Goal: Find specific page/section: Find specific page/section

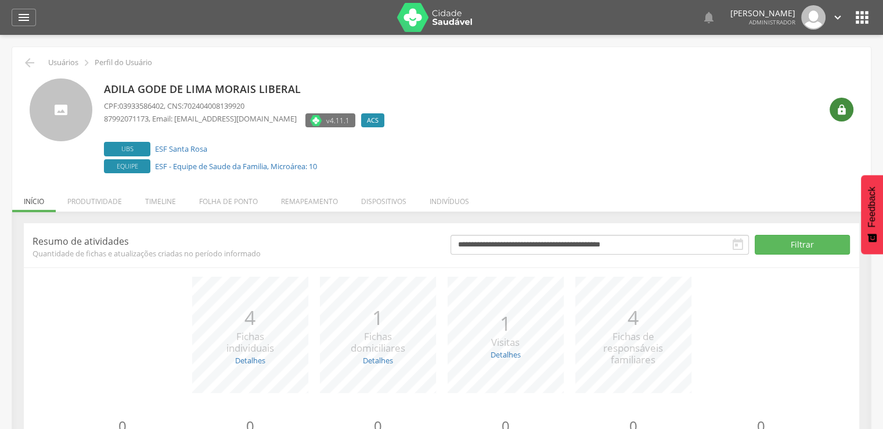
click at [837, 118] on div "" at bounding box center [842, 110] width 24 height 24
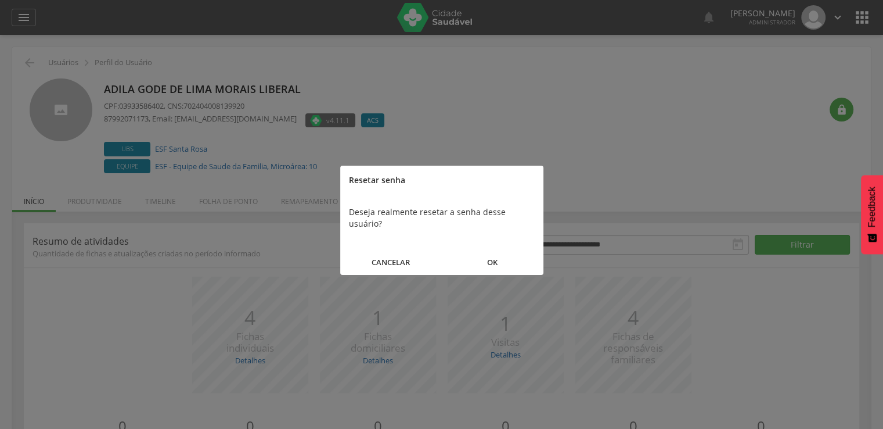
click at [510, 250] on button "OK" at bounding box center [493, 262] width 102 height 25
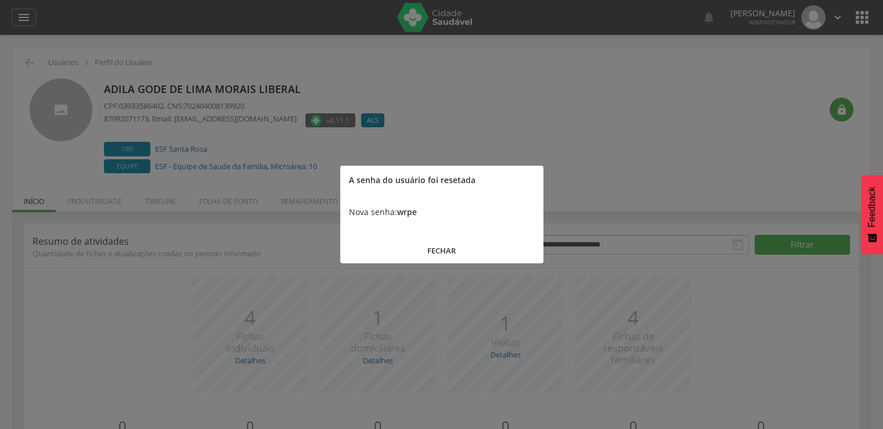
click at [407, 214] on b "wrpe" at bounding box center [407, 211] width 20 height 11
copy b "wrpe"
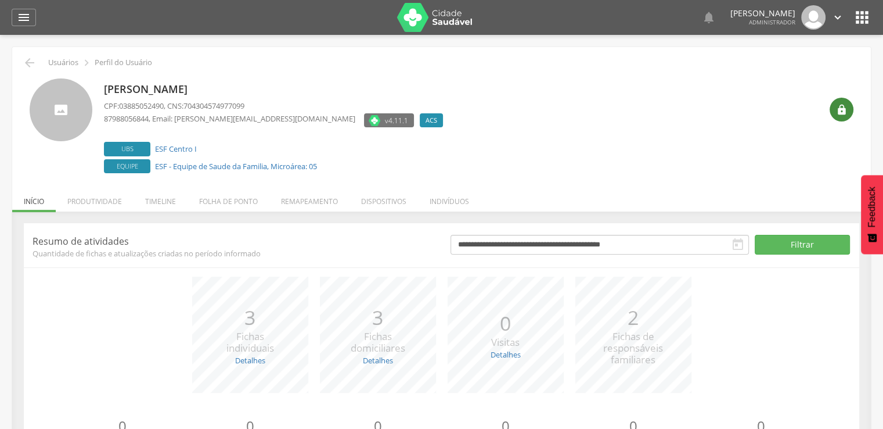
click at [837, 112] on icon "" at bounding box center [842, 110] width 12 height 12
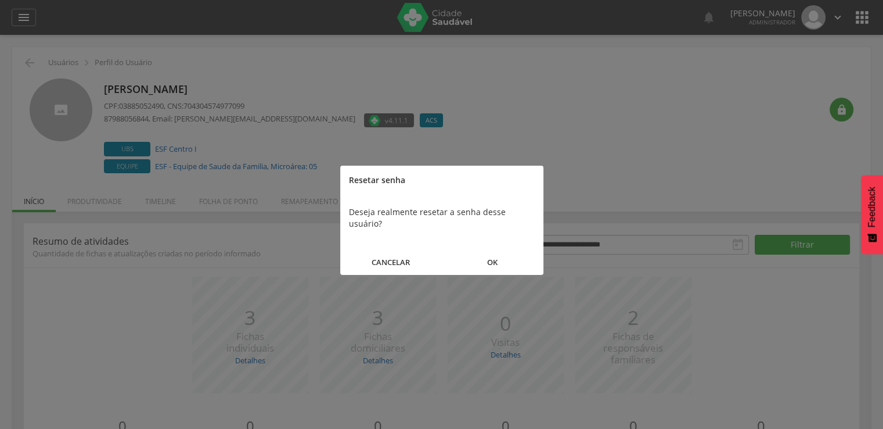
click at [505, 250] on button "OK" at bounding box center [493, 262] width 102 height 25
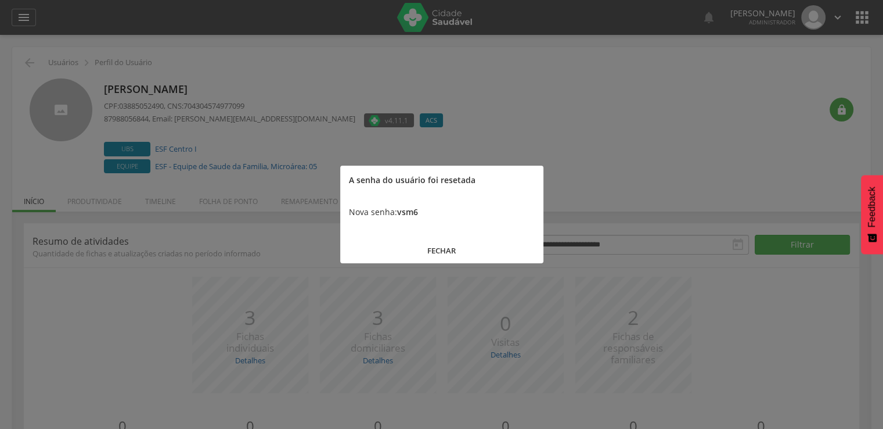
click at [412, 210] on b "vsm6" at bounding box center [407, 211] width 21 height 11
copy b "vsm6"
click at [386, 258] on button "FECHAR" at bounding box center [441, 250] width 203 height 25
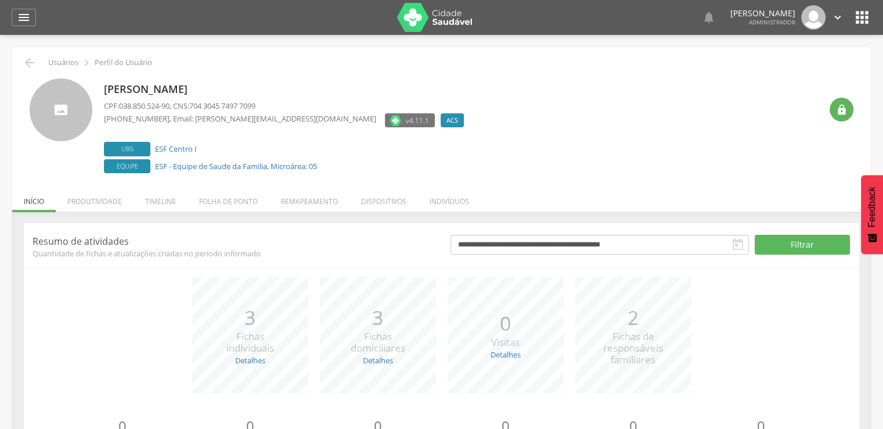
drag, startPoint x: 286, startPoint y: 89, endPoint x: 105, endPoint y: 92, distance: 181.2
click at [105, 92] on p "[PERSON_NAME]" at bounding box center [287, 89] width 366 height 15
copy p "[PERSON_NAME]"
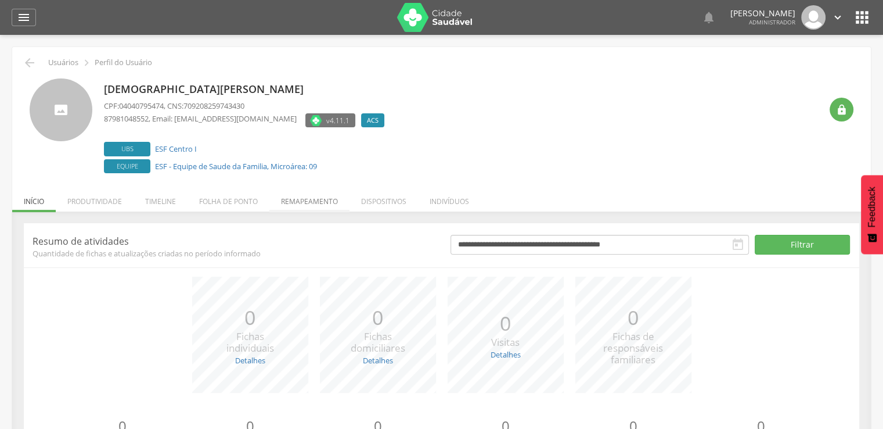
click at [296, 192] on li "Remapeamento" at bounding box center [309, 198] width 80 height 27
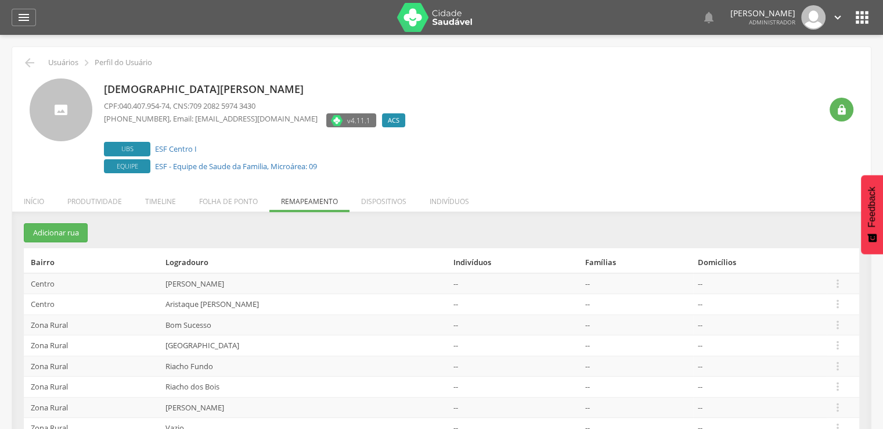
scroll to position [48, 0]
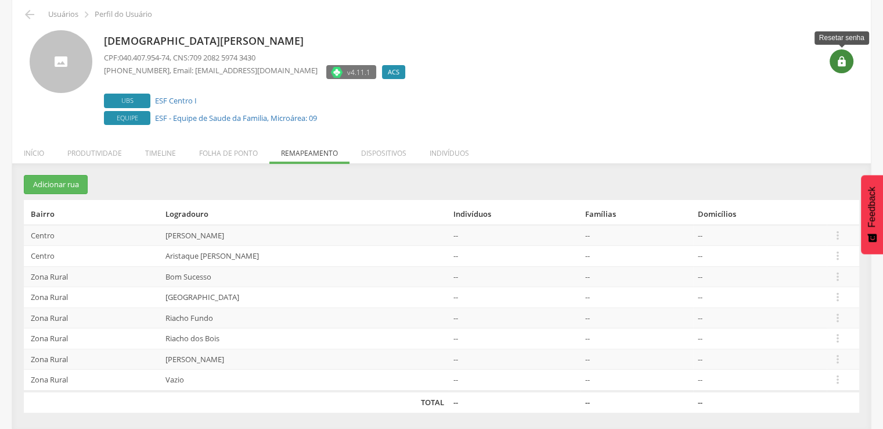
click at [839, 67] on div "" at bounding box center [842, 61] width 24 height 24
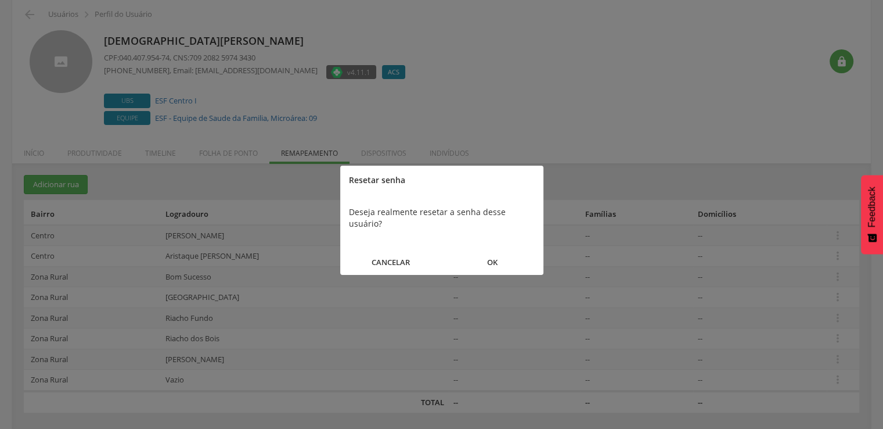
click at [506, 241] on div "CANCELAR OK" at bounding box center [441, 258] width 203 height 34
click at [501, 250] on button "OK" at bounding box center [493, 262] width 102 height 25
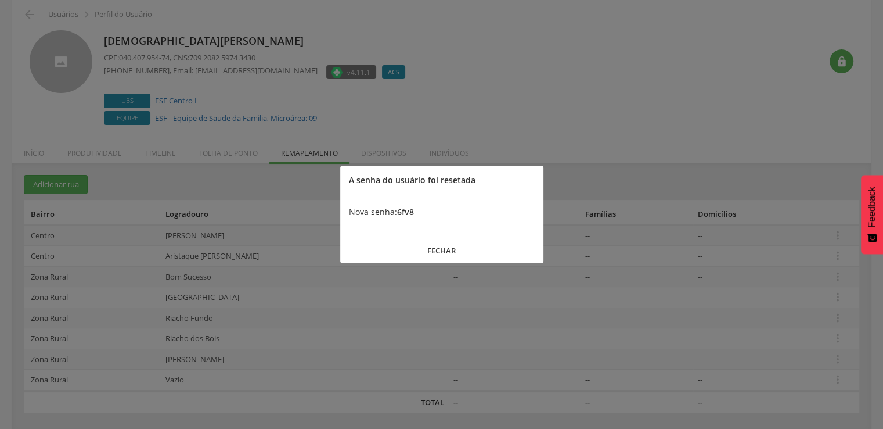
click at [404, 214] on b "6fv8" at bounding box center [405, 211] width 17 height 11
copy b "6fv8"
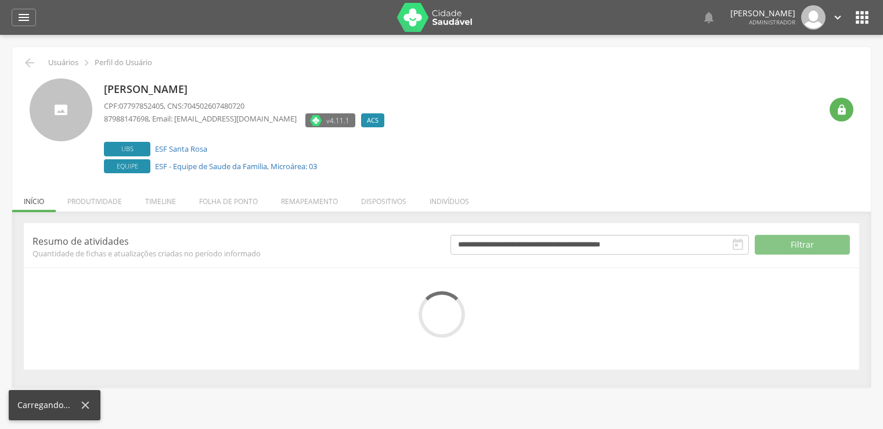
click at [832, 106] on div "" at bounding box center [842, 110] width 24 height 24
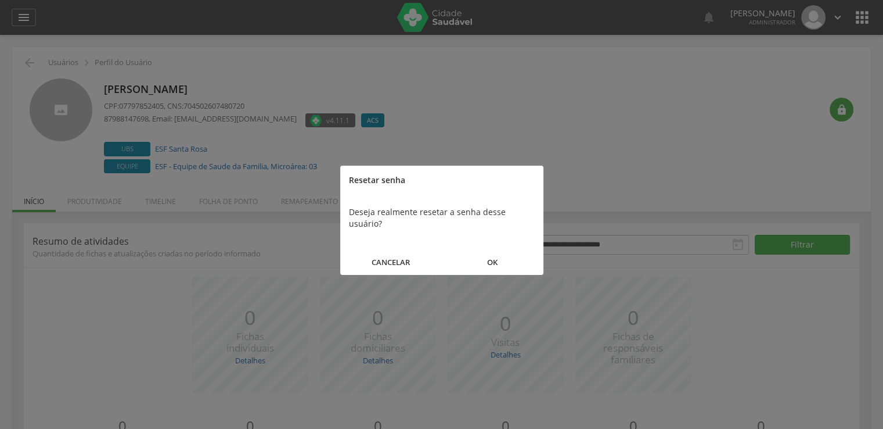
click at [522, 250] on button "OK" at bounding box center [493, 262] width 102 height 25
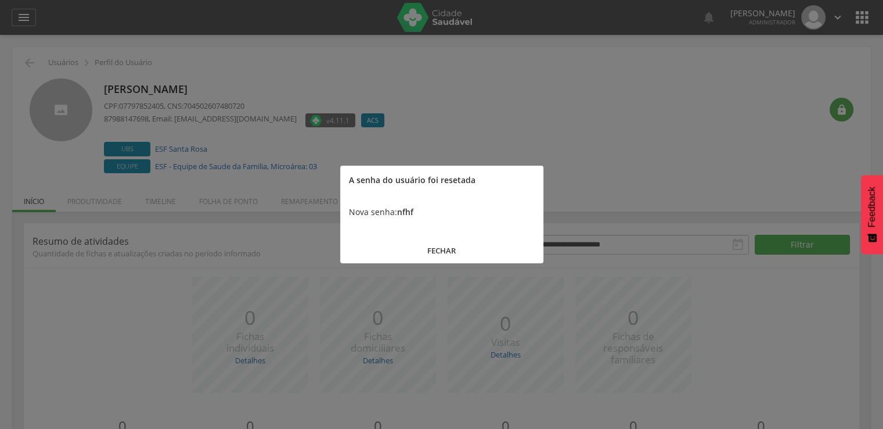
click at [406, 210] on b "nfhf" at bounding box center [405, 211] width 16 height 11
copy b "nfhf"
click at [403, 251] on button "FECHAR" at bounding box center [441, 250] width 203 height 25
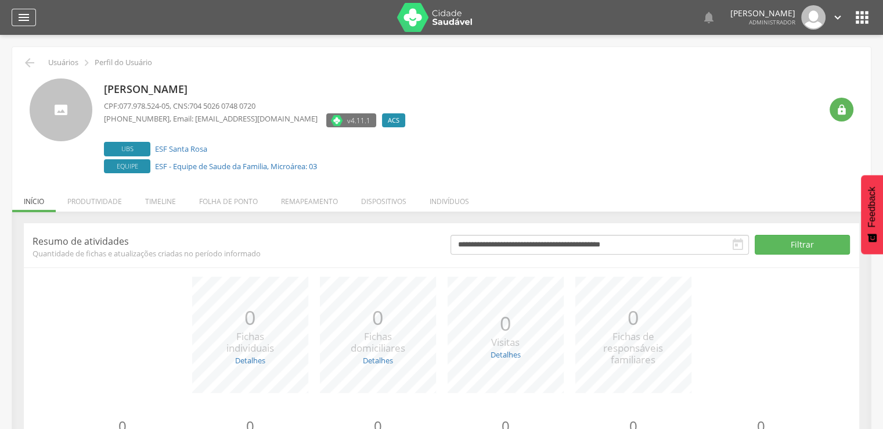
click at [30, 16] on icon "" at bounding box center [24, 17] width 14 height 14
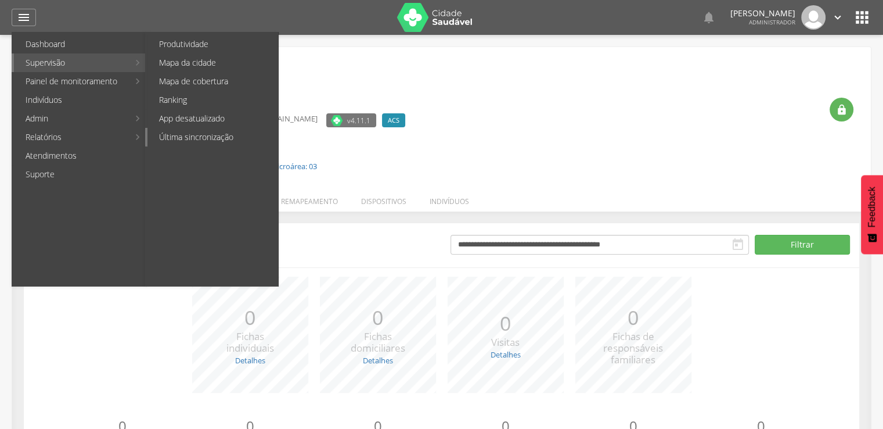
click at [187, 135] on link "Última sincronização" at bounding box center [213, 137] width 131 height 19
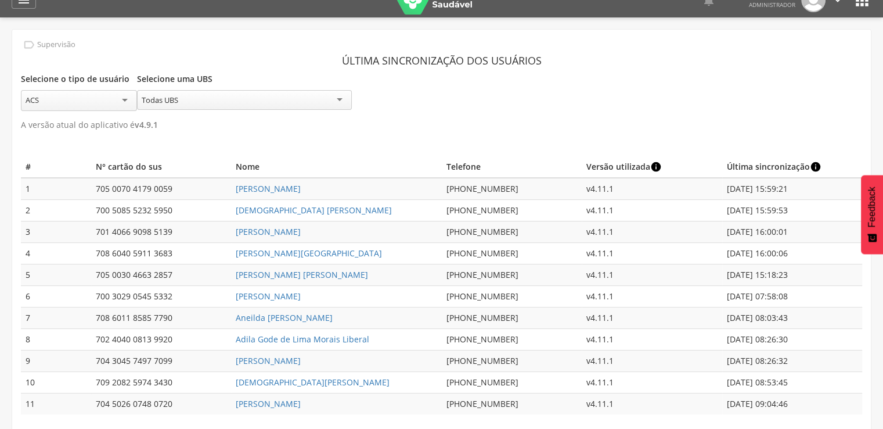
scroll to position [35, 0]
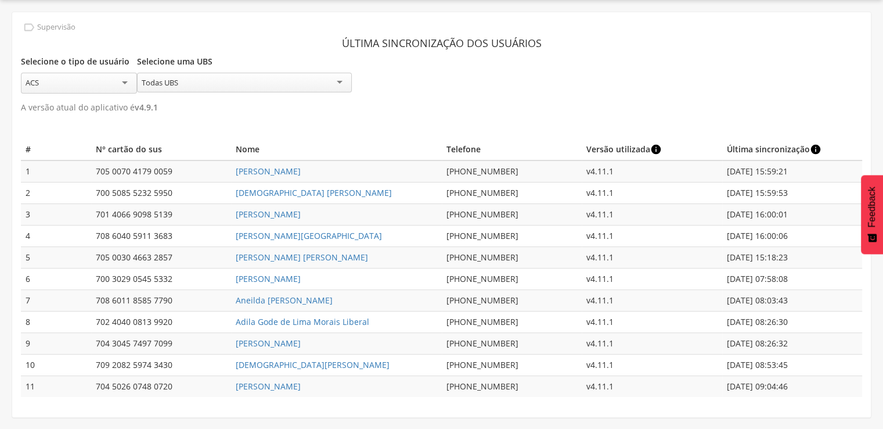
drag, startPoint x: 372, startPoint y: 387, endPoint x: 238, endPoint y: 389, distance: 134.2
click at [238, 389] on td "[PERSON_NAME]" at bounding box center [336, 386] width 210 height 21
click at [232, 389] on td "[PERSON_NAME]" at bounding box center [336, 386] width 210 height 21
drag, startPoint x: 232, startPoint y: 386, endPoint x: 286, endPoint y: 387, distance: 54.0
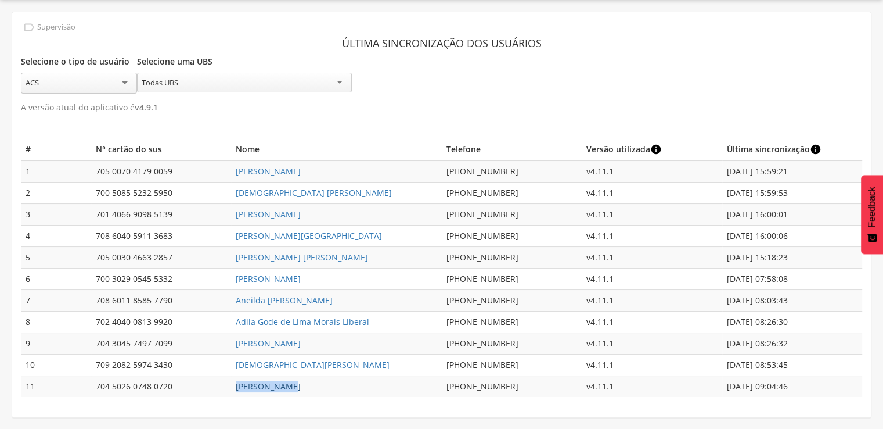
click at [286, 387] on td "[PERSON_NAME]" at bounding box center [336, 386] width 210 height 21
copy link "[PERSON_NAME][DEMOGRAPHIC_DATA]"
